Goal: Task Accomplishment & Management: Complete application form

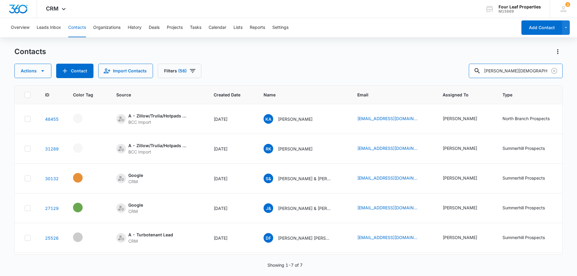
drag, startPoint x: 511, startPoint y: 70, endPoint x: 385, endPoint y: 83, distance: 126.5
click at [387, 82] on div "Contacts Actions Contact Import Contacts Filters (56) [PERSON_NAME][DEMOGRAPHIC…" at bounding box center [288, 161] width 548 height 229
type input "[DEMOGRAPHIC_DATA]"
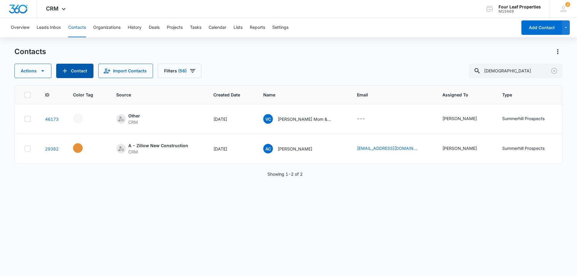
click at [74, 69] on button "Contact" at bounding box center [74, 71] width 37 height 14
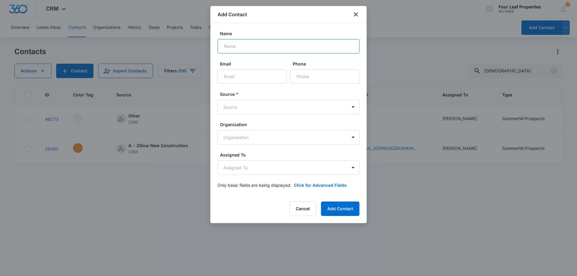
click at [257, 51] on input "Name" at bounding box center [289, 46] width 142 height 14
paste input "[PERSON_NAME][DEMOGRAPHIC_DATA]"
click at [243, 45] on input "[PERSON_NAME][DEMOGRAPHIC_DATA]" at bounding box center [289, 46] width 142 height 14
type input "[PERSON_NAME][DEMOGRAPHIC_DATA]"
click at [236, 71] on input "Email" at bounding box center [252, 76] width 69 height 14
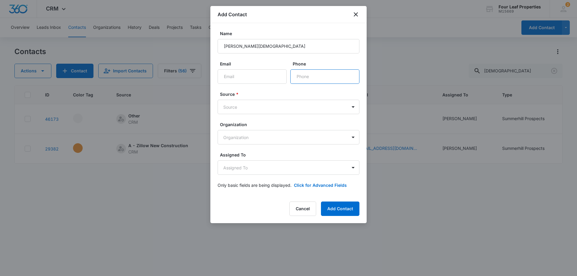
click at [305, 79] on input "Phone" at bounding box center [324, 76] width 69 height 14
drag, startPoint x: 218, startPoint y: 77, endPoint x: 222, endPoint y: 77, distance: 3.3
click at [218, 77] on input "Email" at bounding box center [252, 76] width 69 height 14
paste input "[EMAIL_ADDRESS][DOMAIN_NAME]"
type input "[EMAIL_ADDRESS][DOMAIN_NAME]"
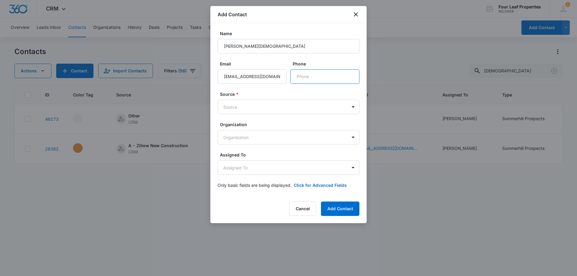
click at [309, 73] on input "Phone" at bounding box center [324, 76] width 69 height 14
click at [340, 76] on input "Phone" at bounding box center [324, 76] width 69 height 14
paste input "[PHONE_NUMBER]"
type input "[PHONE_NUMBER]"
click at [305, 106] on body "CRM Apps Reputation Websites Forms CRM Email Social Shop Payments POS Content A…" at bounding box center [288, 138] width 577 height 276
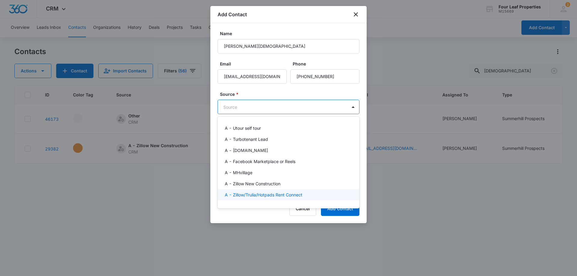
click at [280, 193] on p "A - Zillow/Trulia/Hotpads Rent Connect" at bounding box center [264, 195] width 78 height 6
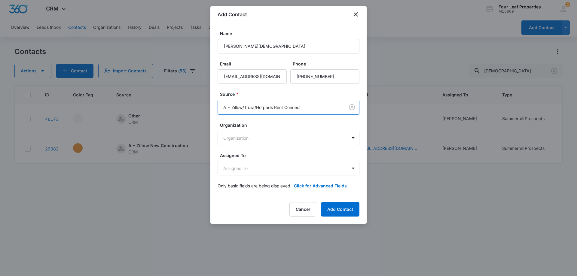
click at [289, 122] on label "Organization" at bounding box center [291, 125] width 142 height 6
click at [284, 166] on body "CRM Apps Reputation Websites Forms CRM Email Social Shop Payments POS Content A…" at bounding box center [288, 138] width 577 height 276
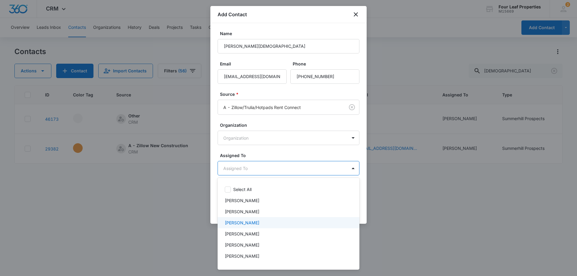
click at [258, 224] on p "[PERSON_NAME]" at bounding box center [242, 223] width 35 height 6
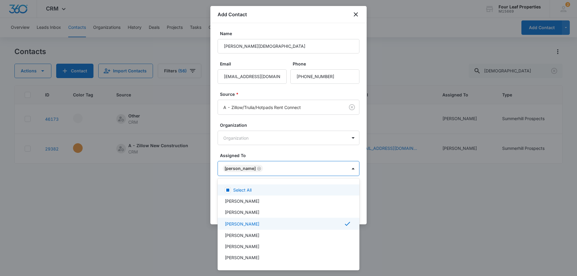
click at [302, 145] on div at bounding box center [288, 138] width 577 height 276
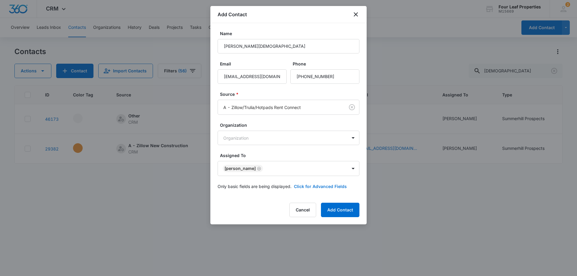
click at [308, 187] on button "Click for Advanced Fields" at bounding box center [320, 186] width 53 height 6
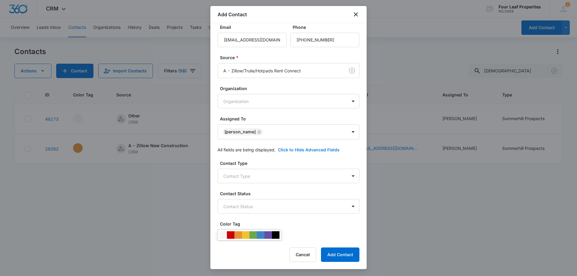
scroll to position [150, 0]
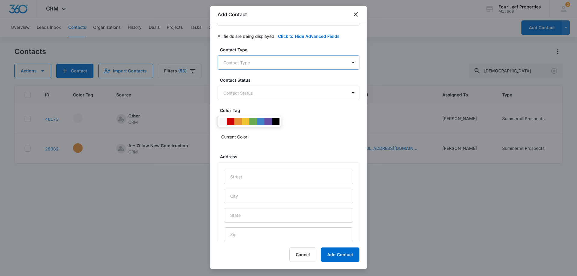
click at [275, 64] on body "CRM Apps Reputation Websites Forms CRM Email Social Shop Payments POS Content A…" at bounding box center [288, 138] width 577 height 276
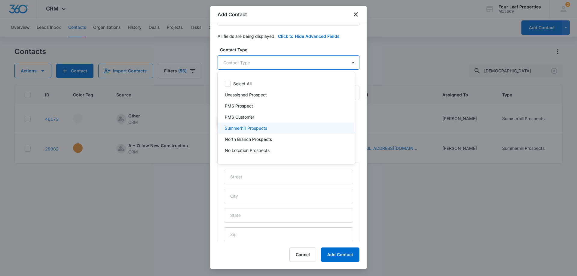
click at [259, 126] on p "Summerhill Prospects" at bounding box center [246, 128] width 42 height 6
click at [296, 65] on div at bounding box center [288, 138] width 577 height 276
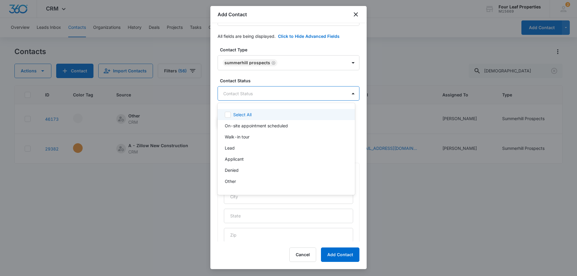
click at [282, 93] on body "CRM Apps Reputation Websites Forms CRM Email Social Shop Payments POS Content A…" at bounding box center [288, 138] width 577 height 276
click at [265, 155] on div "Applicant" at bounding box center [286, 159] width 137 height 11
click at [284, 95] on div at bounding box center [288, 138] width 577 height 276
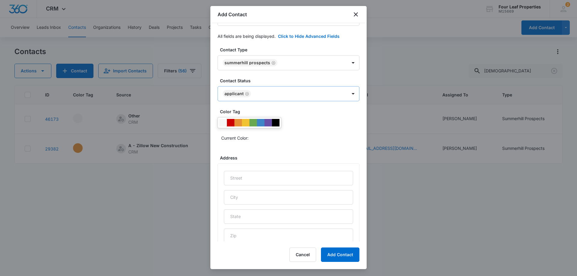
click at [245, 94] on icon "Remove Applicant" at bounding box center [247, 94] width 4 height 5
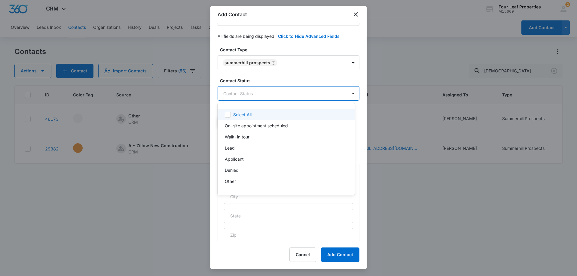
click at [245, 94] on body "CRM Apps Reputation Websites Forms CRM Email Social Shop Payments POS Content A…" at bounding box center [288, 138] width 577 height 276
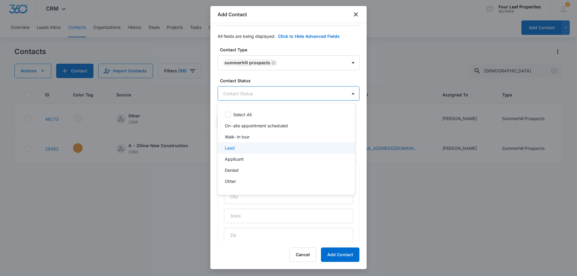
click at [254, 152] on div "Lead" at bounding box center [286, 147] width 137 height 11
click at [279, 86] on div at bounding box center [288, 138] width 577 height 276
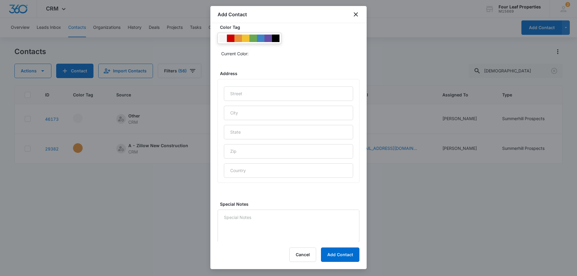
scroll to position [237, 0]
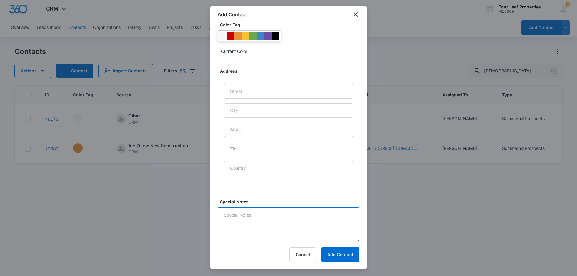
click at [247, 221] on textarea "Special Notes" at bounding box center [289, 224] width 142 height 34
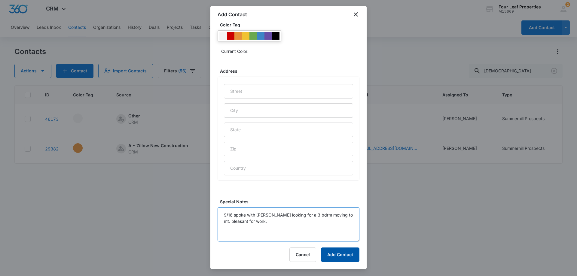
type textarea "9/16 spoke with [PERSON_NAME] looking for a 3 bdrm moving to mt. pleasant for w…"
click at [346, 258] on button "Add Contact" at bounding box center [340, 255] width 38 height 14
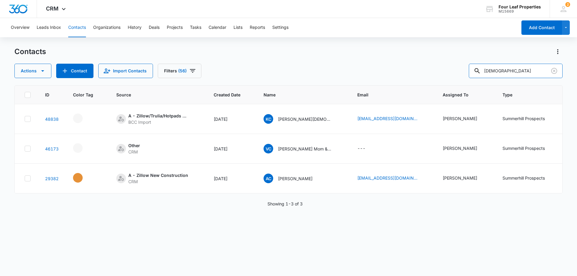
drag, startPoint x: 499, startPoint y: 71, endPoint x: 409, endPoint y: 78, distance: 90.1
click at [410, 78] on div "Actions Contact Import Contacts Filters (56) [DEMOGRAPHIC_DATA]" at bounding box center [288, 71] width 548 height 14
type input "[PERSON_NAME]"
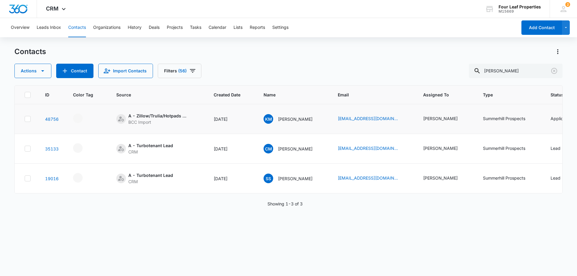
click at [315, 127] on td "KM [PERSON_NAME]" at bounding box center [293, 119] width 74 height 30
drag, startPoint x: 305, startPoint y: 193, endPoint x: 360, endPoint y: 193, distance: 55.0
click at [360, 193] on tr "19016 A - Turbotenant Lead CRM [DATE] [PERSON_NAME] [PERSON_NAME] [EMAIL_ADDRES…" at bounding box center [486, 179] width 942 height 30
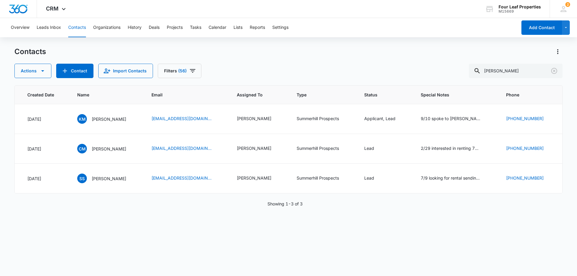
scroll to position [0, 256]
